Goal: Task Accomplishment & Management: Manage account settings

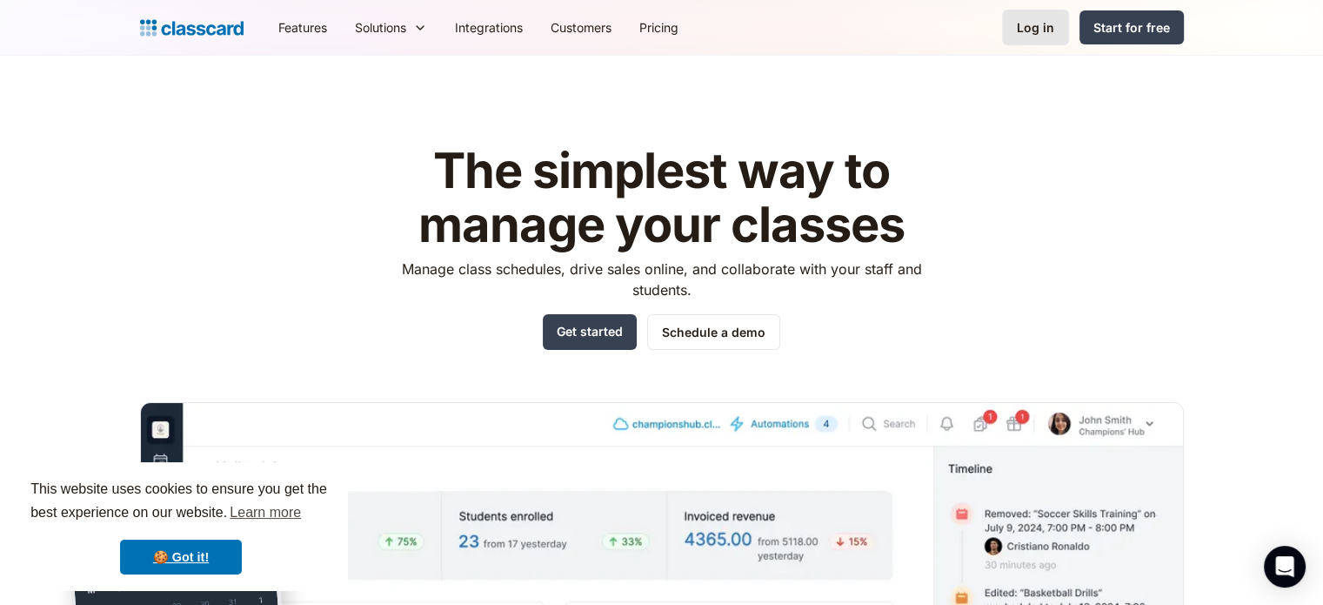
click at [1040, 43] on link "Log in" at bounding box center [1035, 28] width 67 height 36
